Goal: Information Seeking & Learning: Learn about a topic

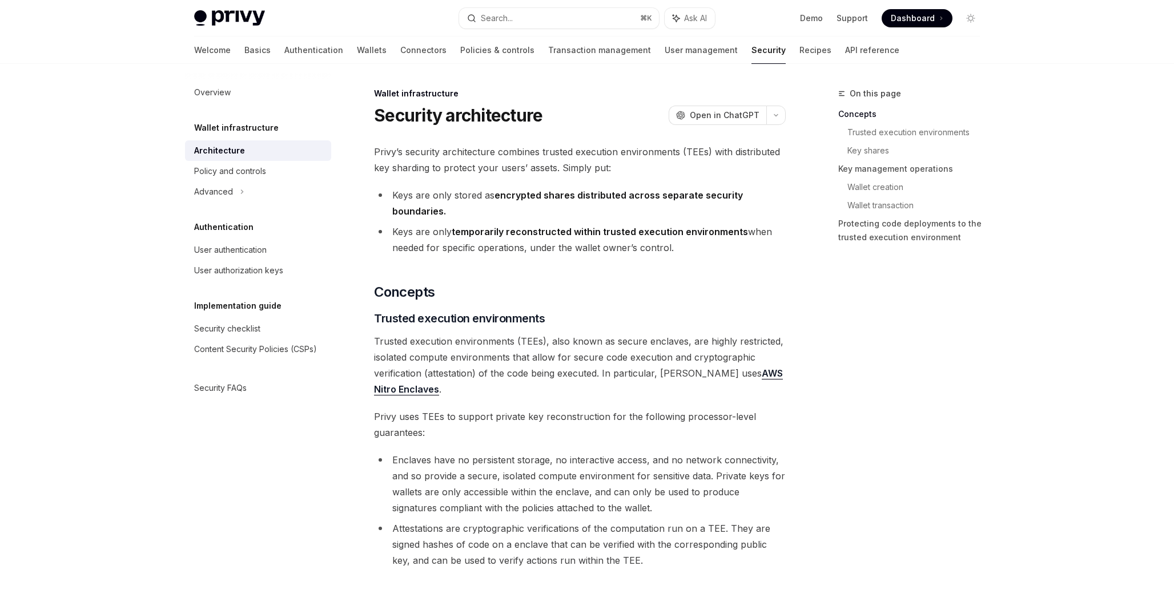
type textarea "*"
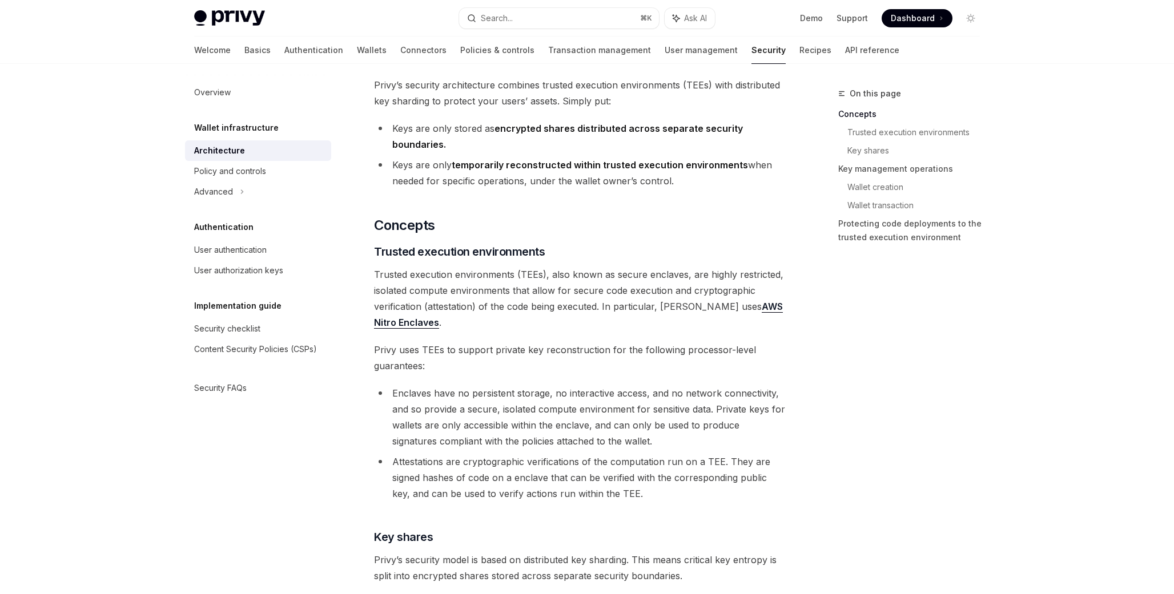
scroll to position [74, 0]
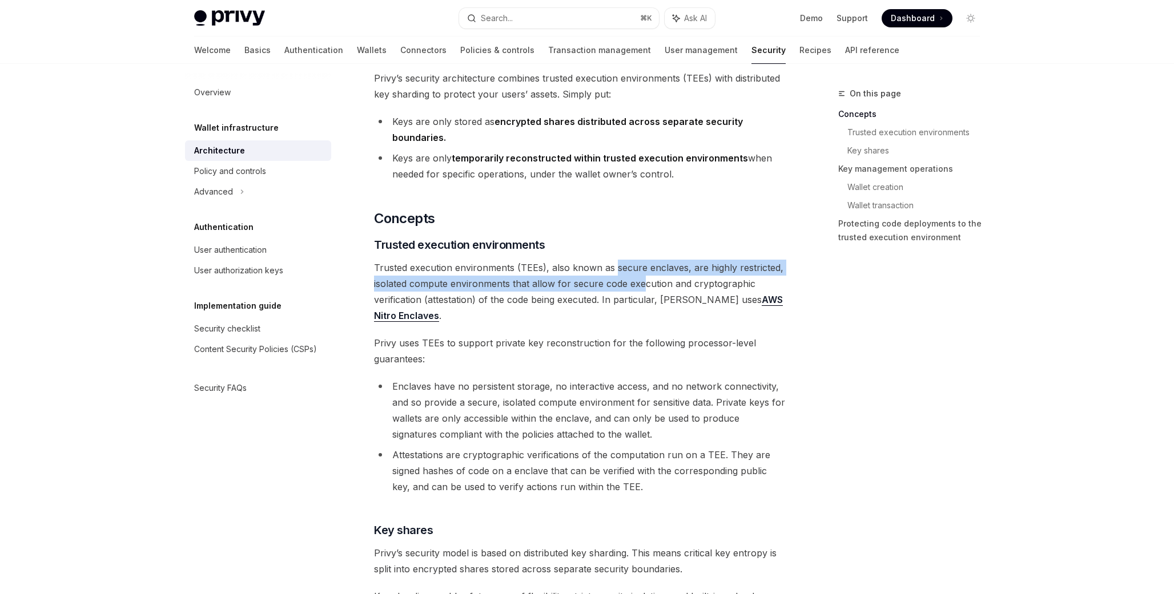
drag, startPoint x: 613, startPoint y: 267, endPoint x: 643, endPoint y: 279, distance: 32.0
click at [643, 279] on span "Trusted execution environments (TEEs), also known as secure enclaves, are highl…" at bounding box center [580, 292] width 412 height 64
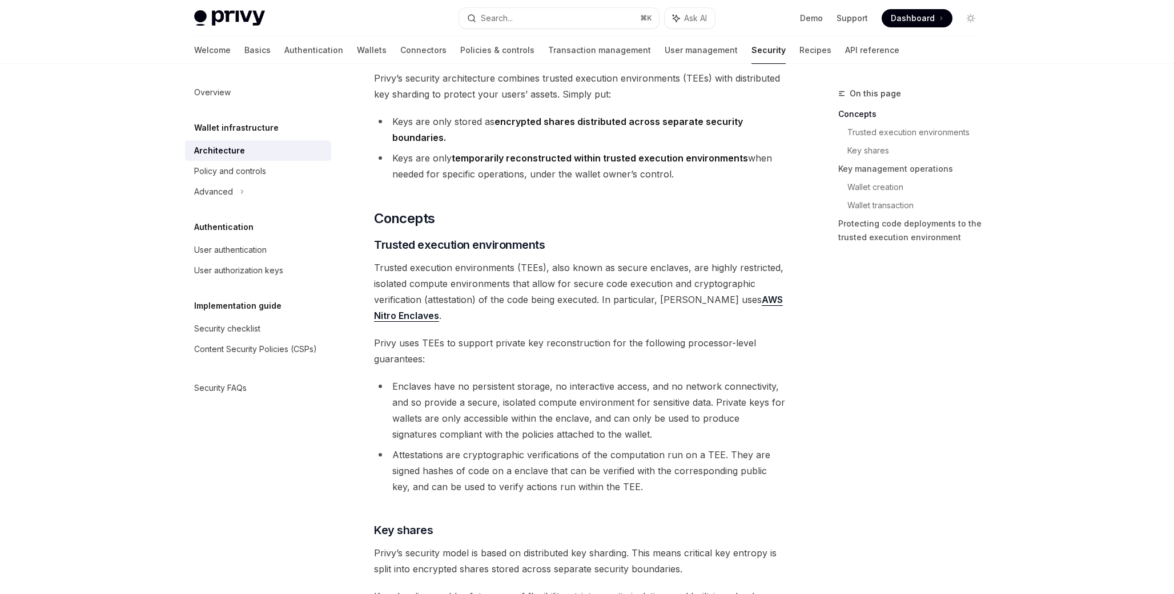
click at [621, 278] on span "Trusted execution environments (TEEs), also known as secure enclaves, are highl…" at bounding box center [580, 292] width 412 height 64
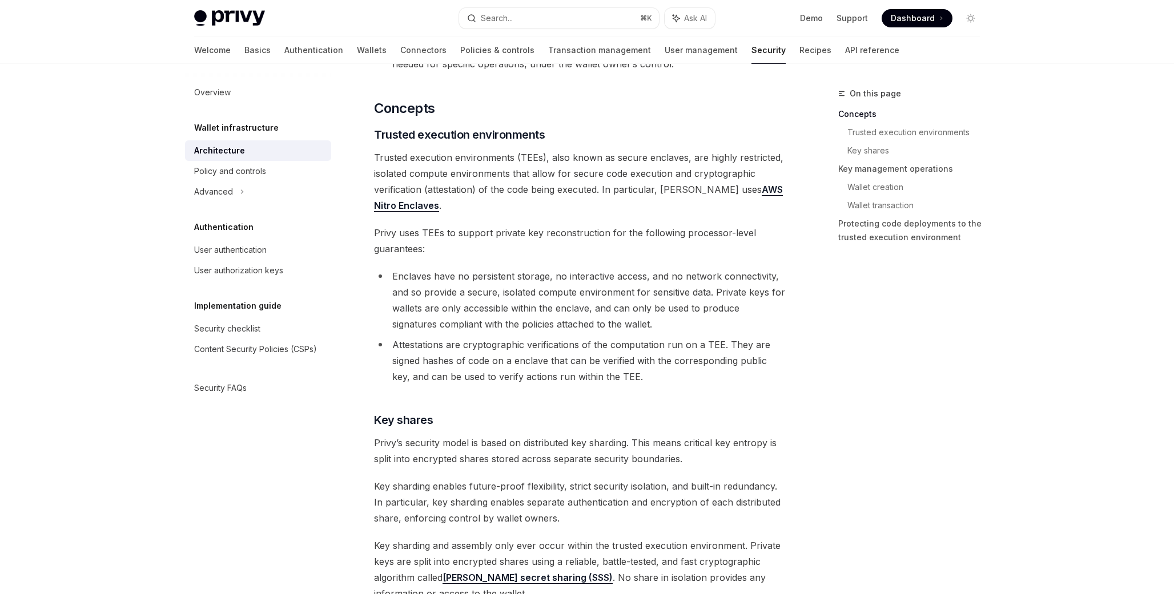
scroll to position [189, 0]
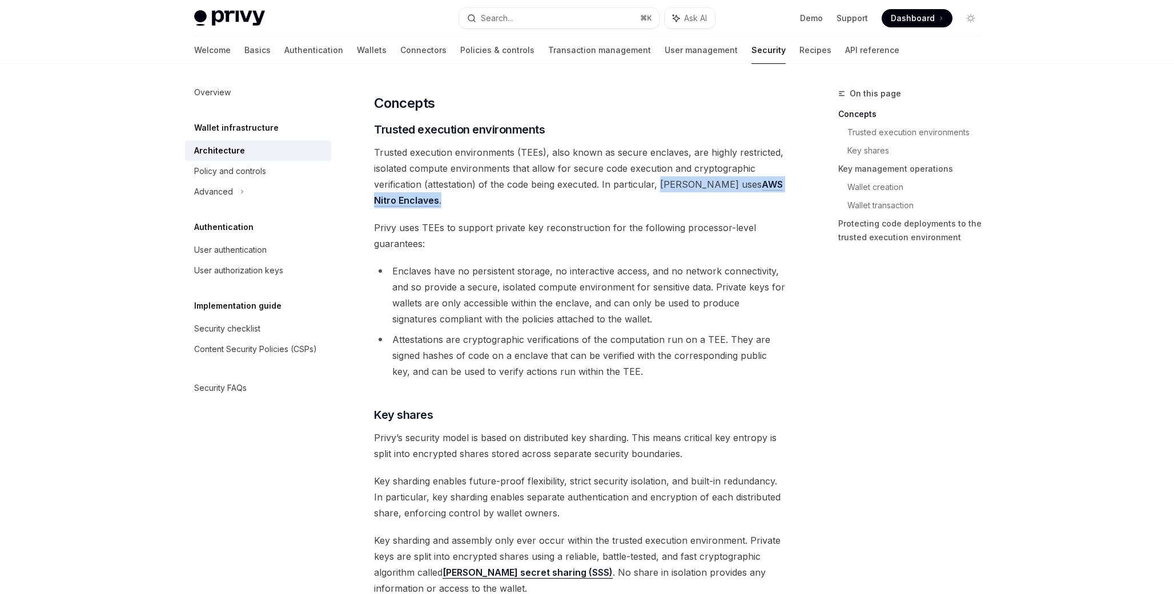
drag, startPoint x: 658, startPoint y: 185, endPoint x: 677, endPoint y: 206, distance: 28.3
click at [677, 206] on span "Trusted execution environments (TEEs), also known as secure enclaves, are highl…" at bounding box center [580, 176] width 412 height 64
copy span "Privy uses AWS Nitro Enclaves ."
click at [671, 589] on span "Key sharding and assembly only ever occur within the trusted execution environm…" at bounding box center [580, 565] width 412 height 64
click at [397, 198] on link "AWS Nitro Enclaves" at bounding box center [578, 193] width 409 height 28
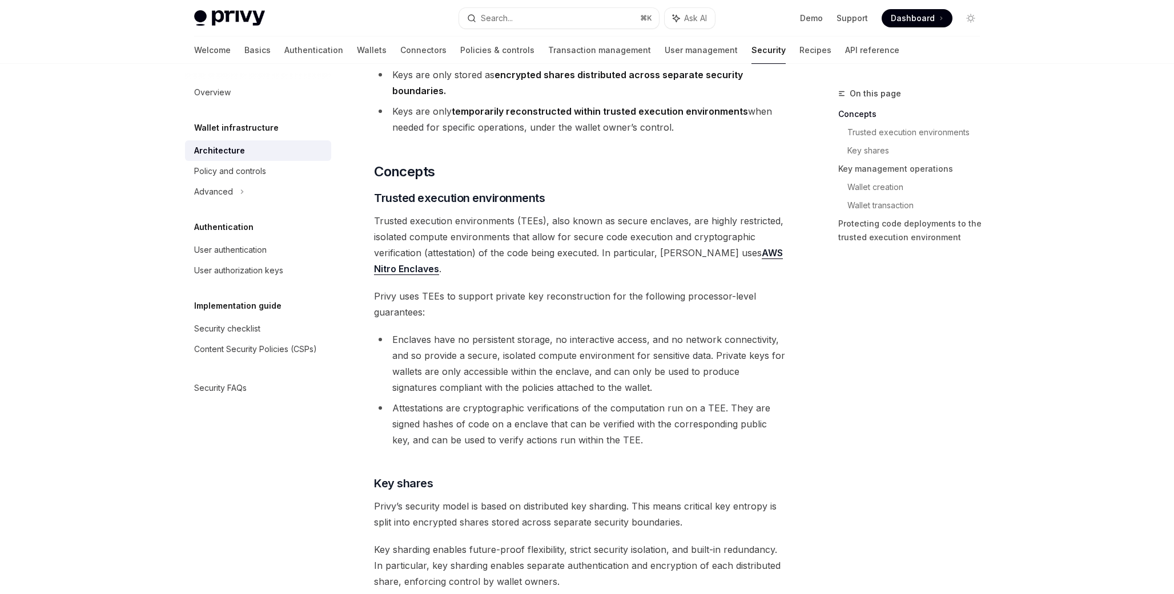
scroll to position [0, 0]
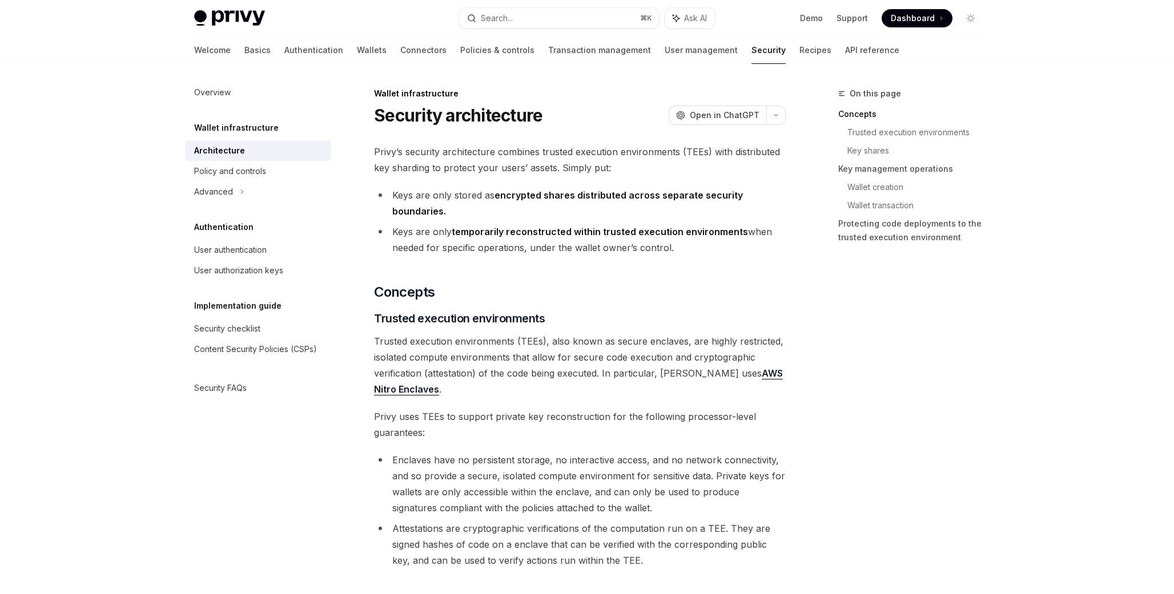
click at [525, 342] on span "Trusted execution environments (TEEs), also known as secure enclaves, are highl…" at bounding box center [580, 366] width 412 height 64
copy span "TEEs"
click at [541, 227] on strong "temporarily reconstructed within trusted execution environments" at bounding box center [600, 231] width 296 height 11
